Goal: Find specific page/section: Find specific page/section

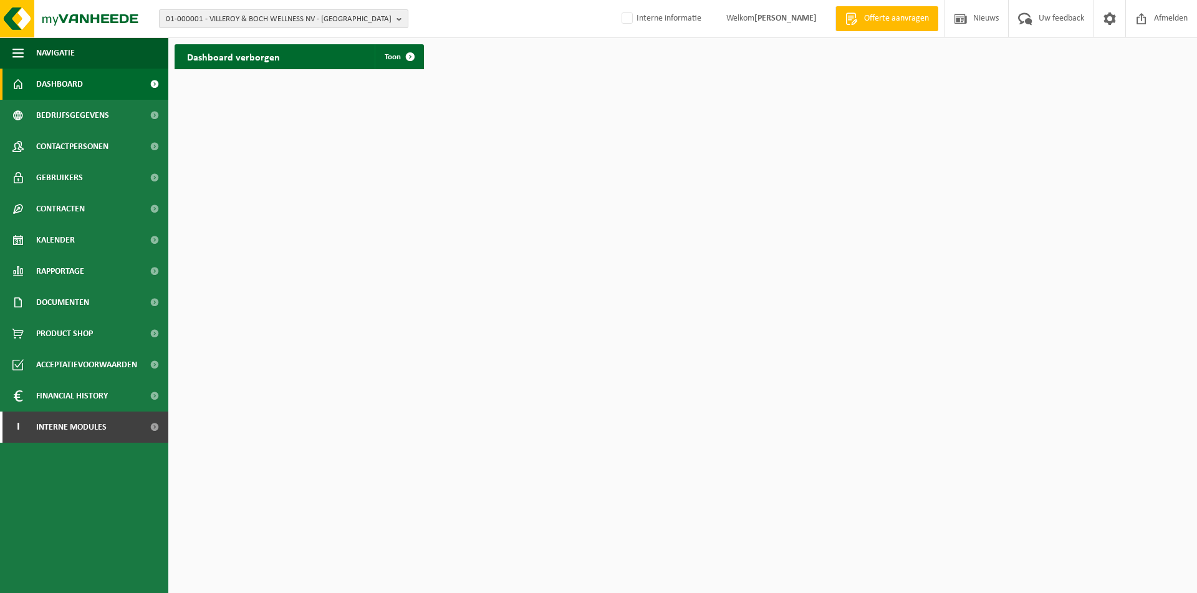
click at [261, 24] on span "01-000001 - VILLEROY & BOCH WELLNESS NV - ROESELARE" at bounding box center [279, 19] width 226 height 19
paste input "10-932338"
type input "10-932338"
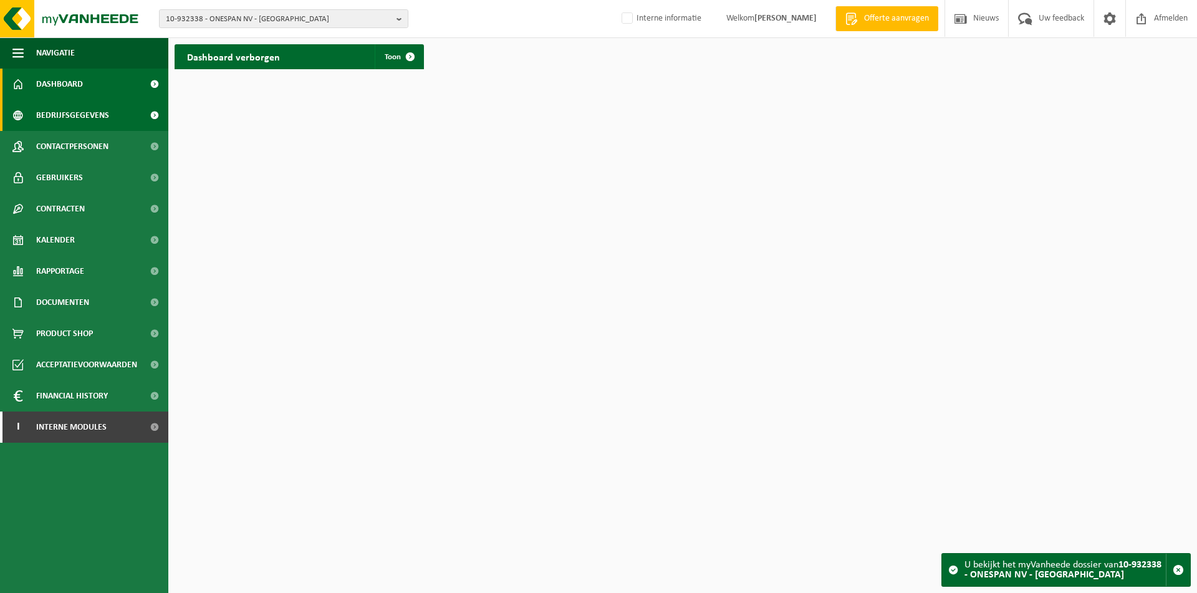
click at [72, 112] on span "Bedrijfsgegevens" at bounding box center [72, 115] width 73 height 31
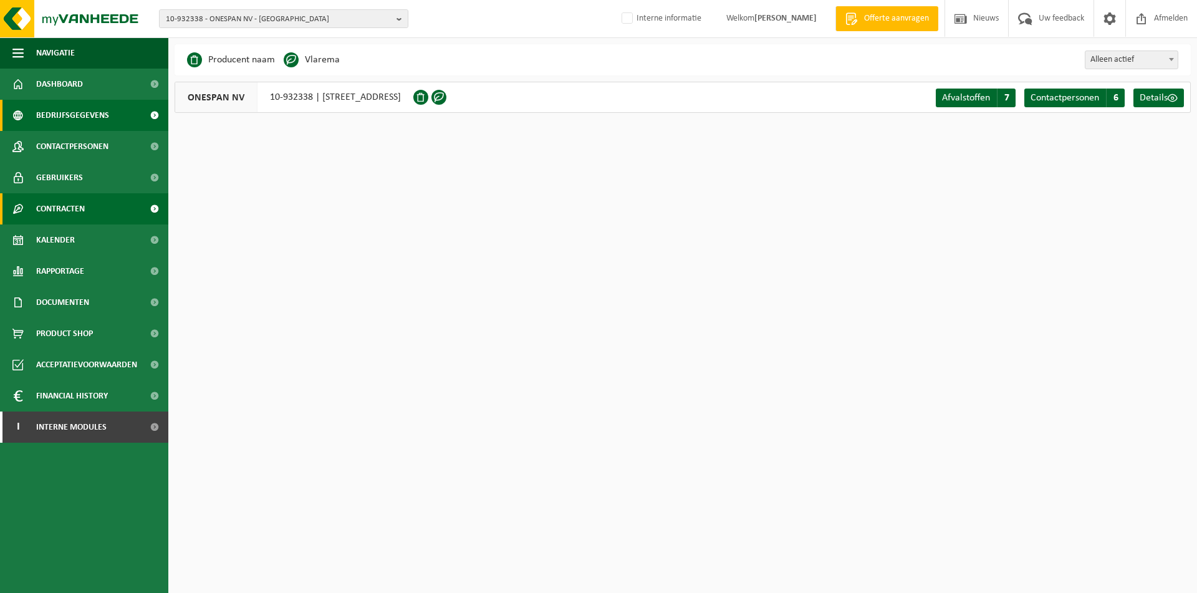
click at [62, 213] on span "Contracten" at bounding box center [60, 208] width 49 height 31
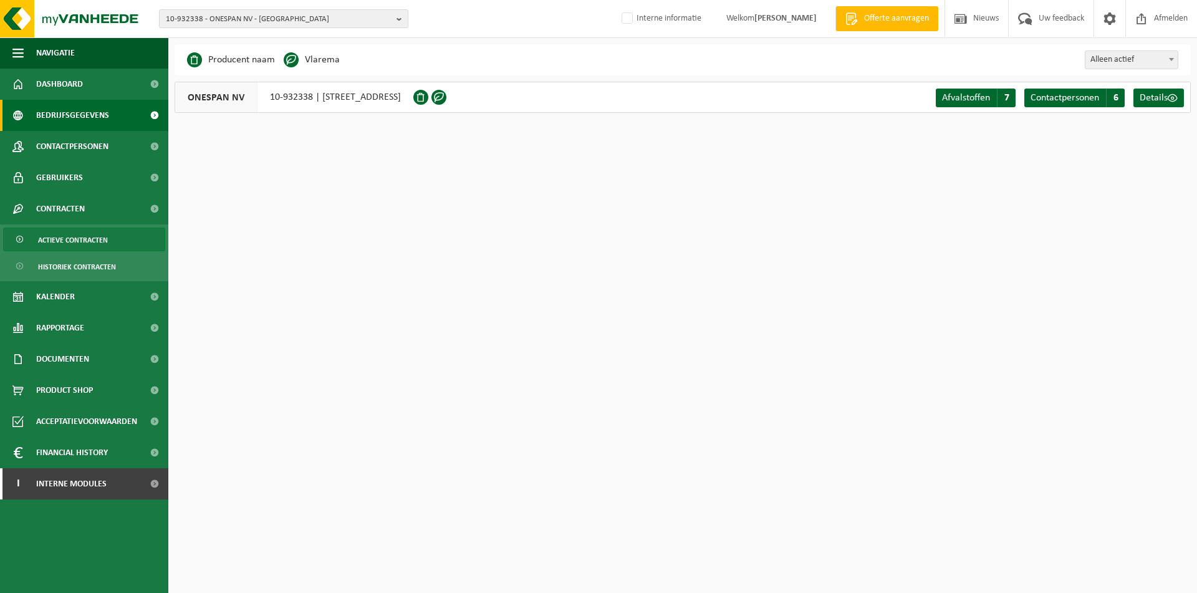
click at [66, 237] on span "Actieve contracten" at bounding box center [73, 240] width 70 height 24
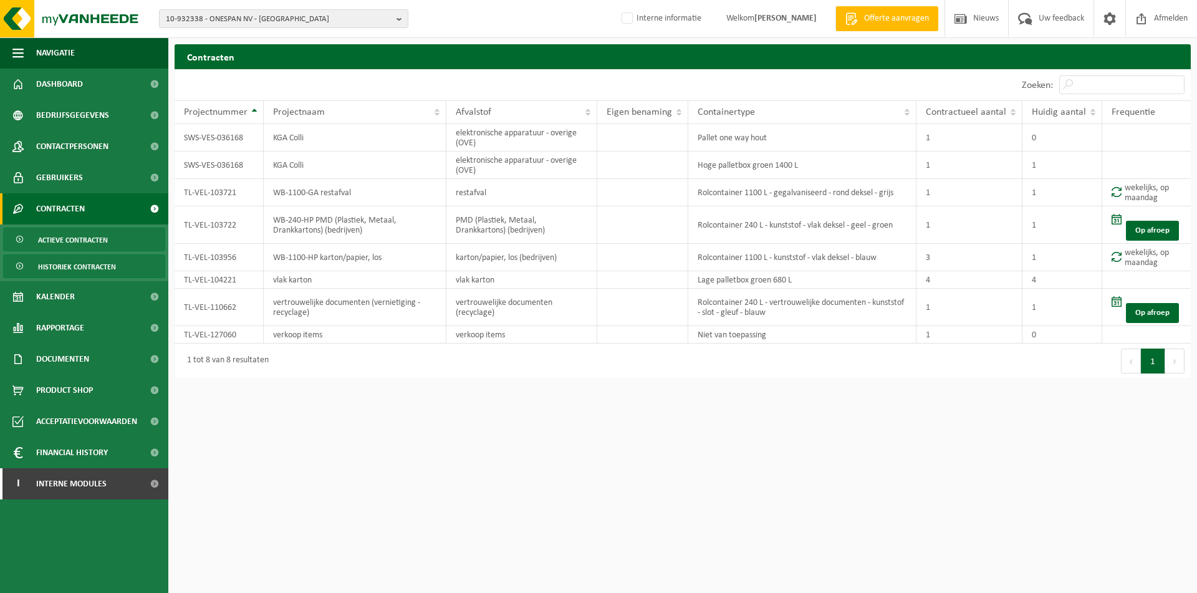
click at [89, 264] on span "Historiek contracten" at bounding box center [77, 267] width 78 height 24
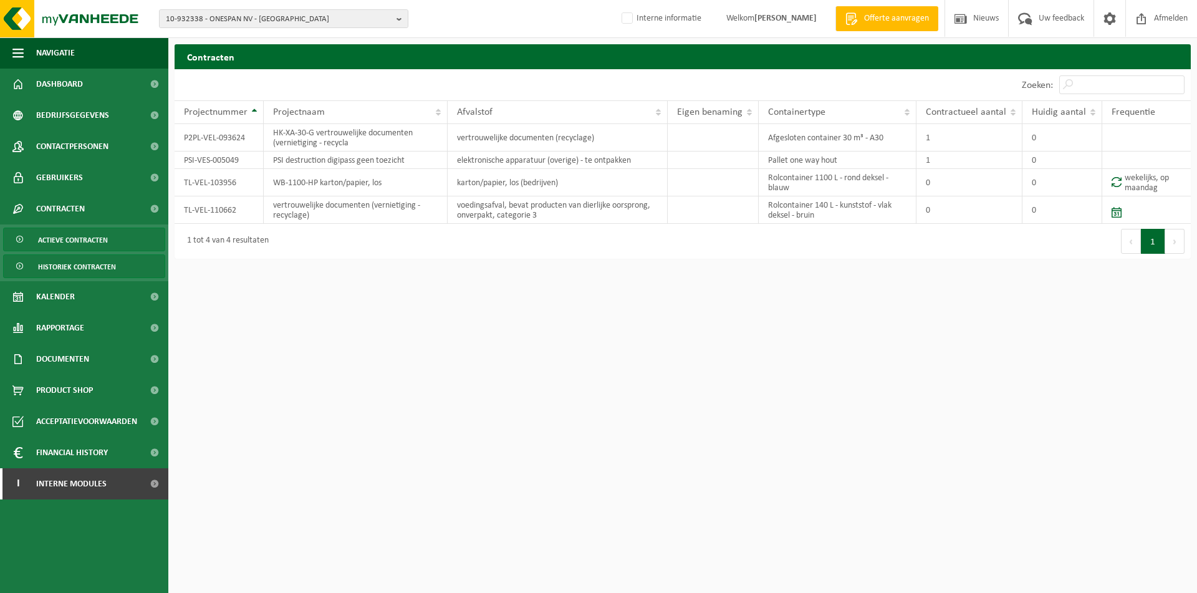
click at [116, 237] on link "Actieve contracten" at bounding box center [84, 239] width 162 height 24
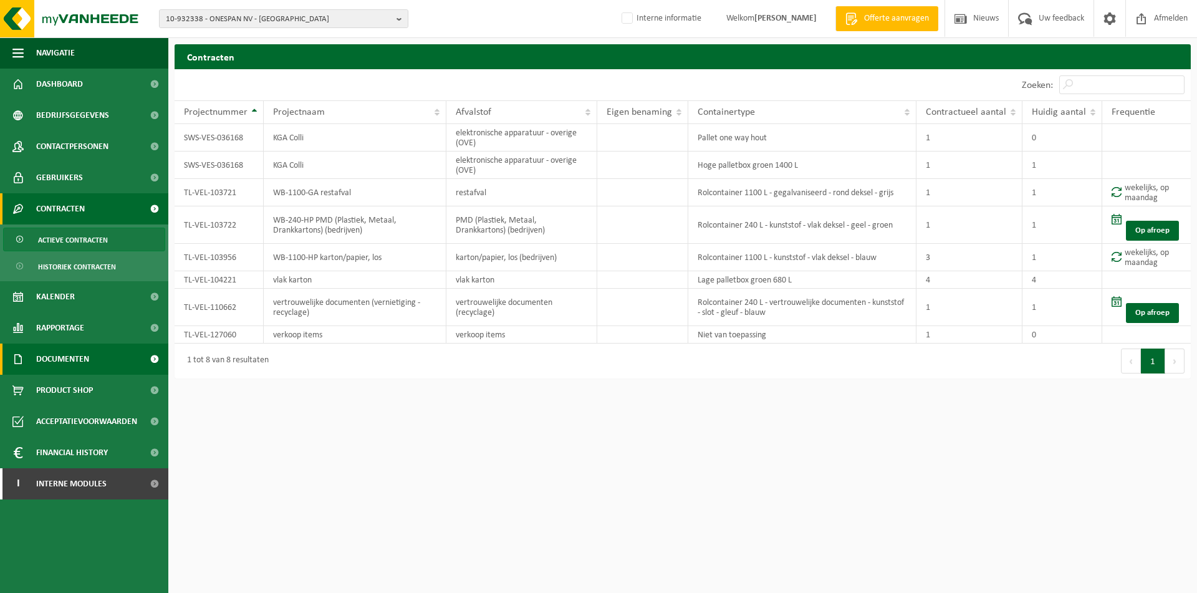
click at [43, 357] on span "Documenten" at bounding box center [62, 358] width 53 height 31
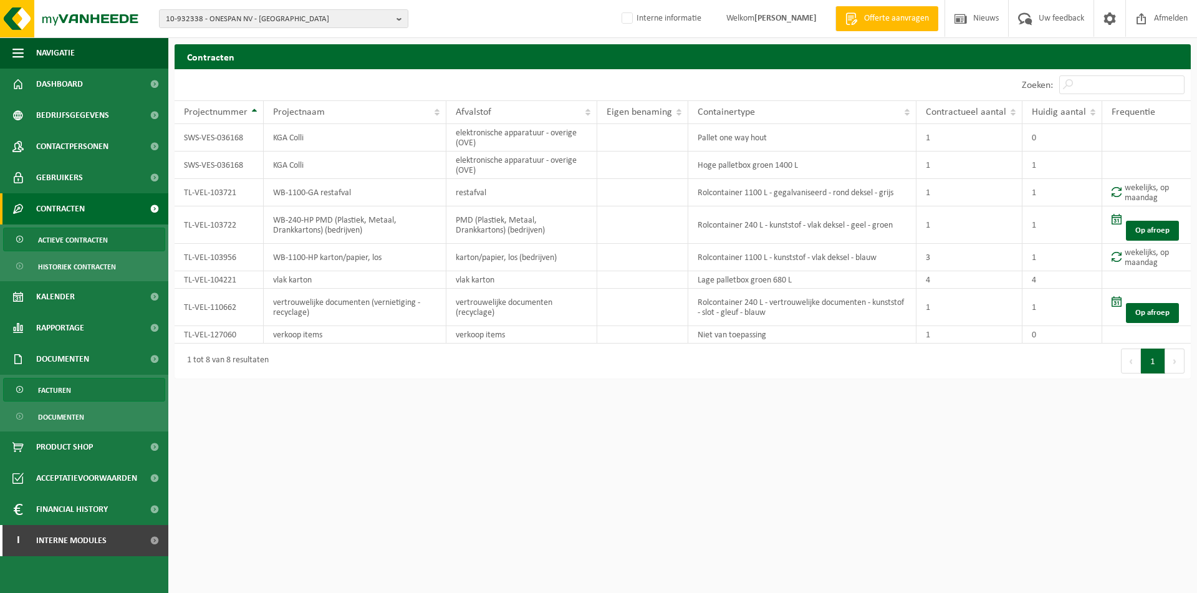
click at [50, 380] on span "Facturen" at bounding box center [54, 390] width 33 height 24
